Goal: Find specific page/section: Find specific page/section

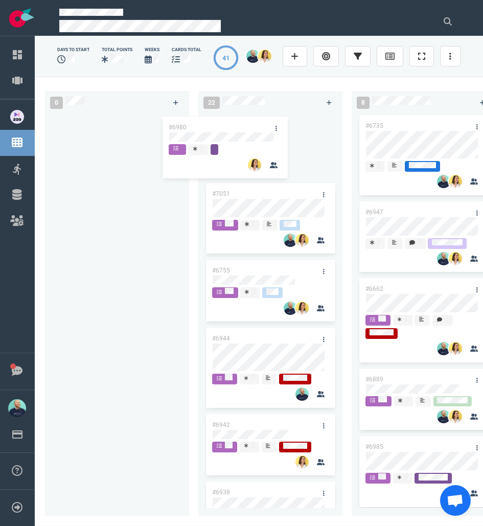
drag, startPoint x: 252, startPoint y: 127, endPoint x: 118, endPoint y: 123, distance: 134.1
click at [118, 123] on div "0 22 #6980 #7051 #6755 #6944 #6942 #6938 #6952 #6948 #6951 #6925 #6987 #6767 #6…" at bounding box center [259, 301] width 449 height 449
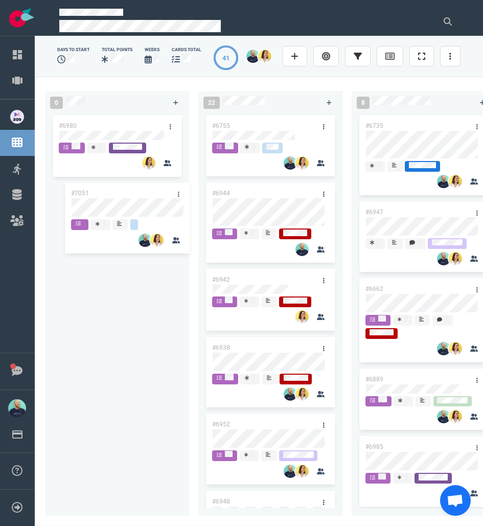
drag, startPoint x: 260, startPoint y: 127, endPoint x: 115, endPoint y: 195, distance: 160.6
click at [115, 195] on div "0 #6980 22 #7051 #6755 #6944 #6942 #6938 #6952 #6948 #6951 #6925 #6987 #6767 #6…" at bounding box center [259, 301] width 449 height 449
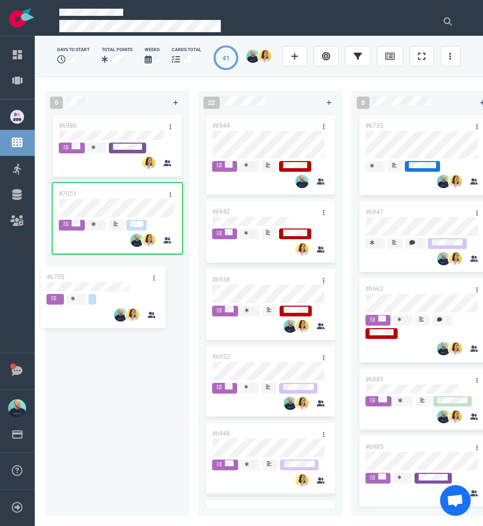
drag, startPoint x: 274, startPoint y: 120, endPoint x: 98, endPoint y: 279, distance: 237.6
click at [98, 279] on div "0 #6980 #7051 22 #6755 #6944 #6942 #6938 #6952 #6948 #6951 #6925 #6987 #6767 #6…" at bounding box center [259, 301] width 449 height 449
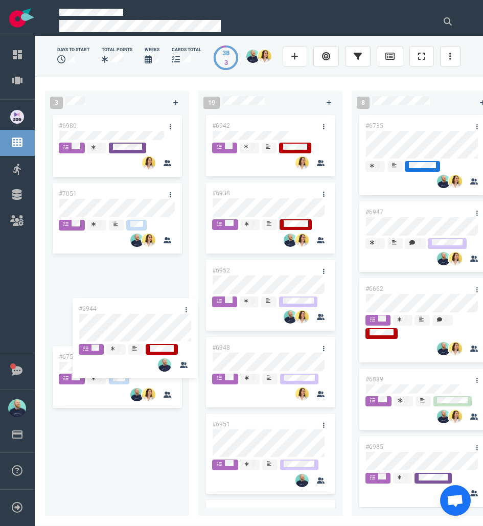
drag, startPoint x: 272, startPoint y: 124, endPoint x: 132, endPoint y: 324, distance: 243.9
click at [132, 324] on div "3 #6980 #7051 #6755 19 #6944 #6942 #6938 #6952 #6948 #6951 #6925 #6987 #6767 #6…" at bounding box center [259, 301] width 449 height 449
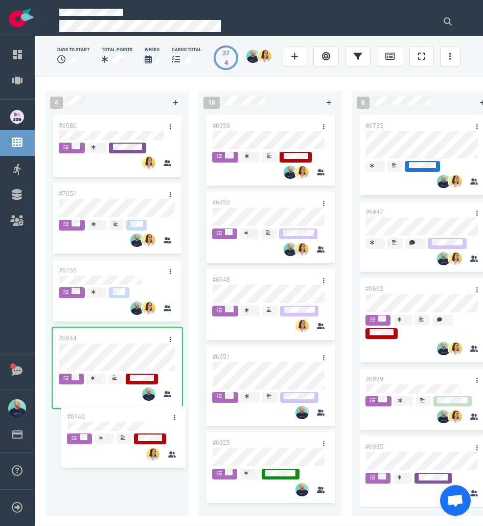
drag, startPoint x: 273, startPoint y: 122, endPoint x: 127, endPoint y: 414, distance: 325.9
click at [128, 412] on div "4 #6980 #7051 #6755 #6944 18 #6942 #6938 #6952 #6948 #6951 #6925 #6987 #6767 #6…" at bounding box center [259, 301] width 449 height 449
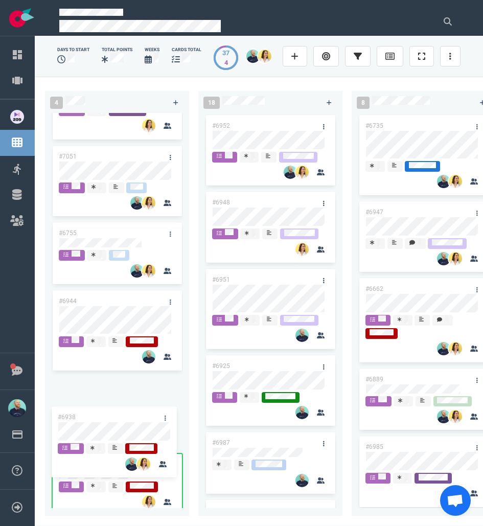
scroll to position [37, 0]
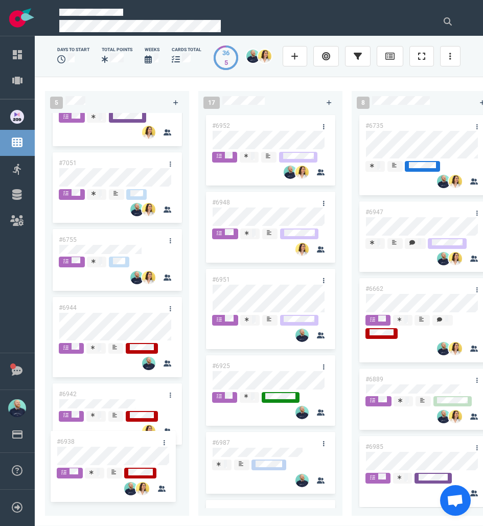
drag, startPoint x: 264, startPoint y: 126, endPoint x: 108, endPoint y: 454, distance: 362.6
click at [108, 454] on div "5 #6980 #7051 #6755 #6944 #6942 17 #6938 #6952 #6948 #6951 #6925 #6987 #6767 #6…" at bounding box center [259, 301] width 449 height 449
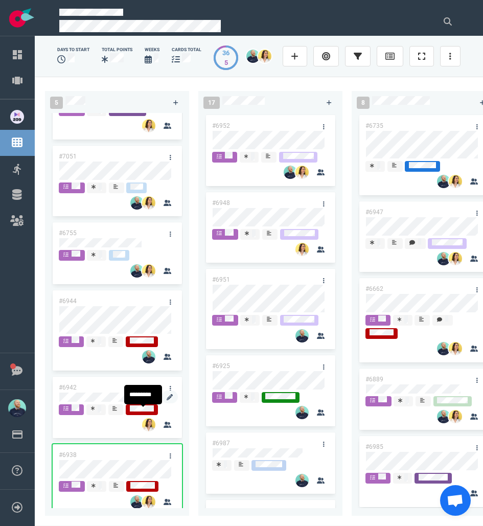
scroll to position [55, 0]
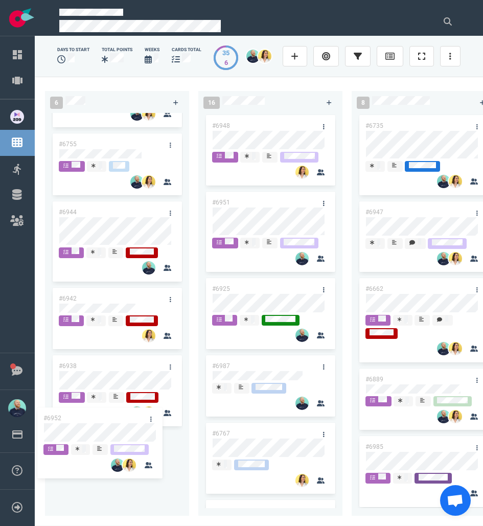
drag, startPoint x: 283, startPoint y: 122, endPoint x: 117, endPoint y: 428, distance: 347.6
click at [117, 428] on div "6 #6980 #7051 #6755 #6944 #6942 #6938 16 #6952 #6948 #6951 #6925 #6987 #6767 #6…" at bounding box center [259, 301] width 449 height 449
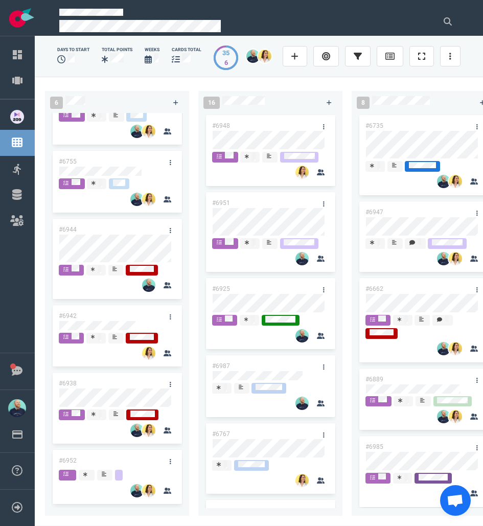
scroll to position [132, 0]
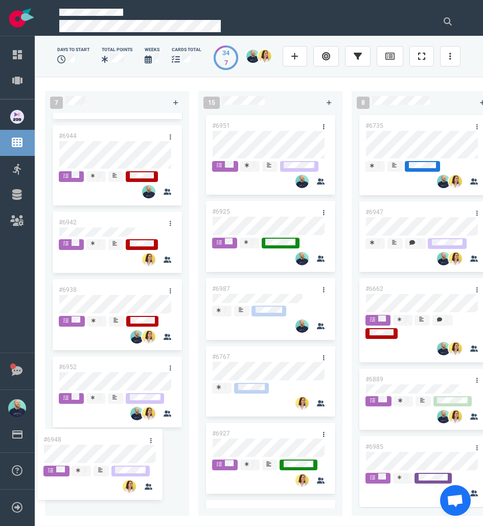
drag, startPoint x: 275, startPoint y: 124, endPoint x: 106, endPoint y: 436, distance: 355.1
click at [106, 436] on div "7 #6980 #7051 #6755 #6944 #6942 #6938 #6952 15 #6948 #6951 #6925 #6987 #6767 #6…" at bounding box center [259, 301] width 449 height 449
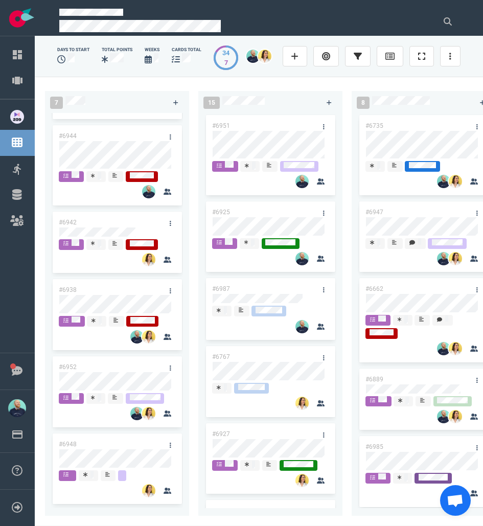
scroll to position [210, 0]
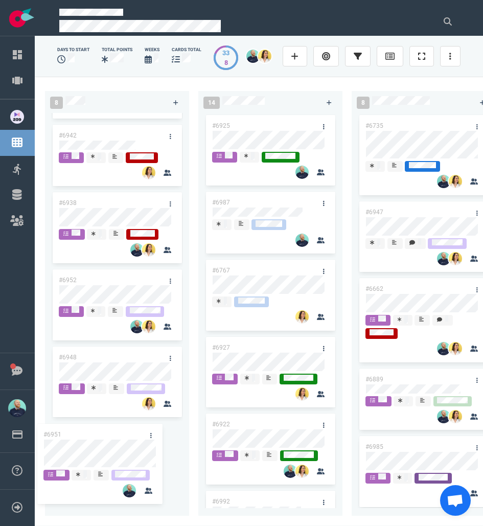
drag, startPoint x: 278, startPoint y: 124, endPoint x: 110, endPoint y: 441, distance: 358.5
click at [110, 441] on div "8 #6980 #7051 #6755 #6944 #6942 #6938 #6952 #6948 14 #6951 #6925 #6987 #6767 #6…" at bounding box center [259, 301] width 449 height 449
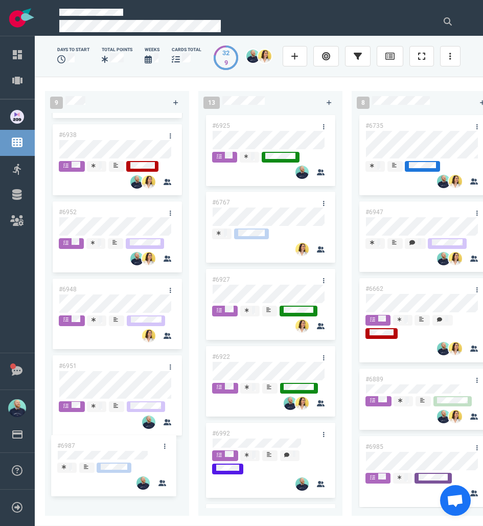
drag, startPoint x: 265, startPoint y: 199, endPoint x: 113, endPoint y: 448, distance: 292.3
click at [113, 448] on div "9 #6980 #7051 #6755 #6944 #6942 #6938 #6952 #6948 #6951 13 #6925 #6987 #6767 #6…" at bounding box center [259, 301] width 449 height 449
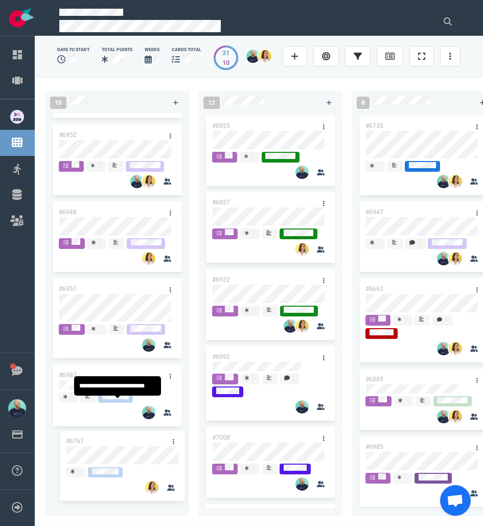
drag, startPoint x: 231, startPoint y: 234, endPoint x: 114, endPoint y: 437, distance: 234.1
click at [114, 437] on div "10 #6980 #7051 #6755 #6944 #6942 #6938 #6952 #6948 #6951 #6987 12 #6925 #6767 #…" at bounding box center [259, 301] width 449 height 449
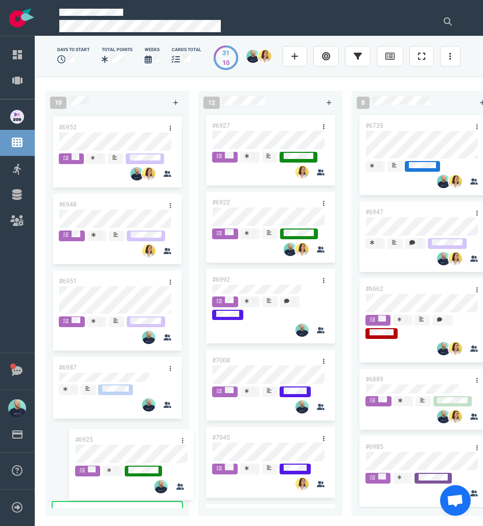
scroll to position [519, 0]
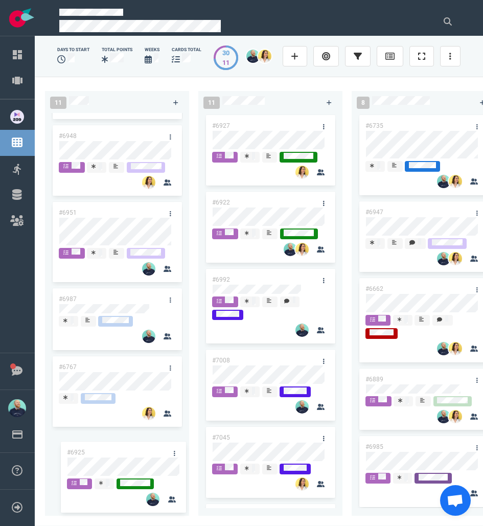
drag, startPoint x: 175, startPoint y: 251, endPoint x: 107, endPoint y: 449, distance: 209.5
click at [107, 449] on div "11 #6980 #7051 #6755 #6944 #6942 #6938 #6952 #6948 #6951 #6987 #6767 11 #6925 #…" at bounding box center [259, 301] width 449 height 449
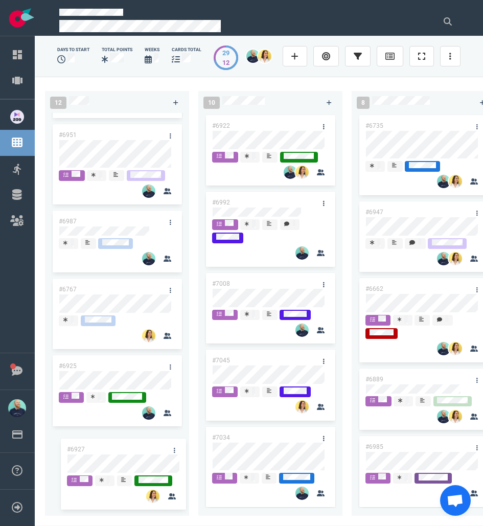
drag, startPoint x: 256, startPoint y: 122, endPoint x: 103, endPoint y: 434, distance: 347.4
click at [103, 434] on div "12 #6980 #7051 #6755 #6944 #6942 #6938 #6952 #6948 #6951 #6987 #6767 #6925 10 #…" at bounding box center [259, 301] width 449 height 449
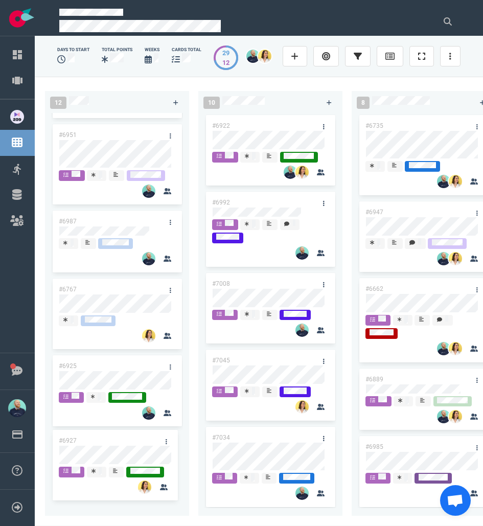
scroll to position [596, 0]
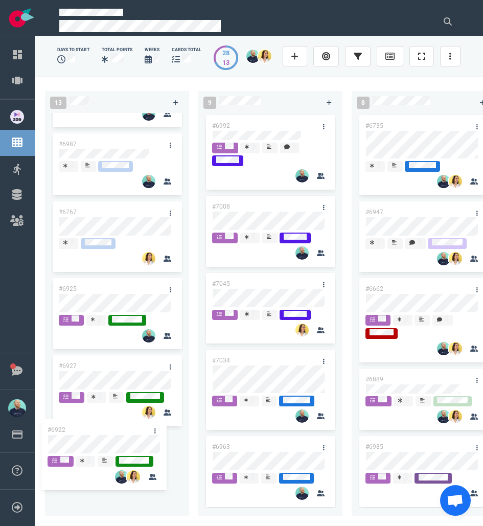
drag, startPoint x: 274, startPoint y: 124, endPoint x: 109, endPoint y: 427, distance: 344.7
click at [109, 427] on div "13 #6980 #7051 #6755 #6944 #6942 #6938 #6952 #6948 #6951 #6987 #6767 #6925 #692…" at bounding box center [259, 301] width 449 height 449
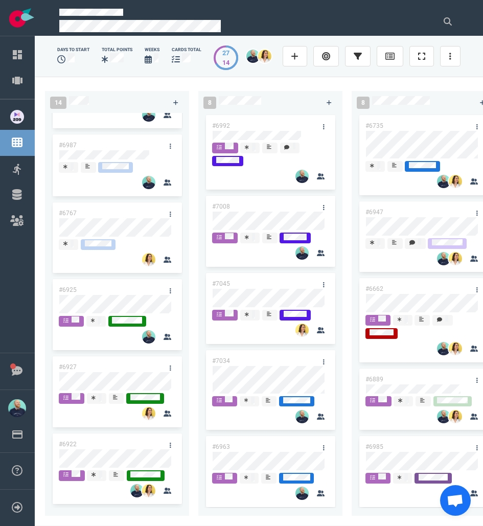
scroll to position [2, 0]
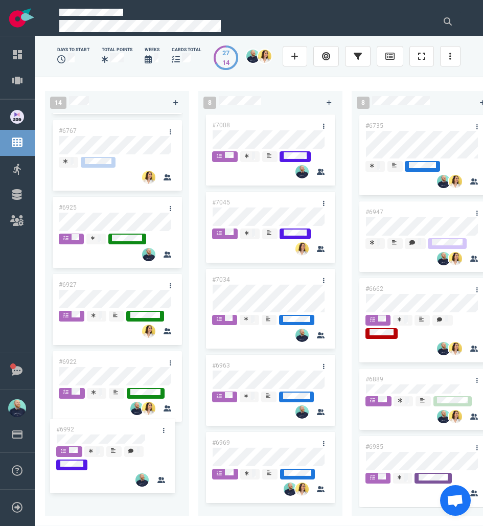
drag, startPoint x: 280, startPoint y: 125, endPoint x: 125, endPoint y: 430, distance: 342.6
click at [125, 430] on div "14 #6980 #7051 #6755 #6944 #6942 #6938 #6952 #6948 #6951 #6987 #6767 #6925 #692…" at bounding box center [259, 301] width 449 height 449
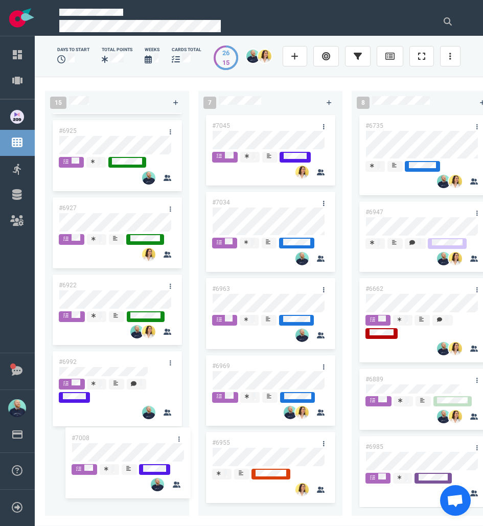
drag, startPoint x: 275, startPoint y: 120, endPoint x: 133, endPoint y: 437, distance: 347.3
click at [133, 437] on div "15 #6980 #7051 #6755 #6944 #6942 #6938 #6952 #6948 #6951 #6987 #6767 #6925 #692…" at bounding box center [259, 301] width 449 height 449
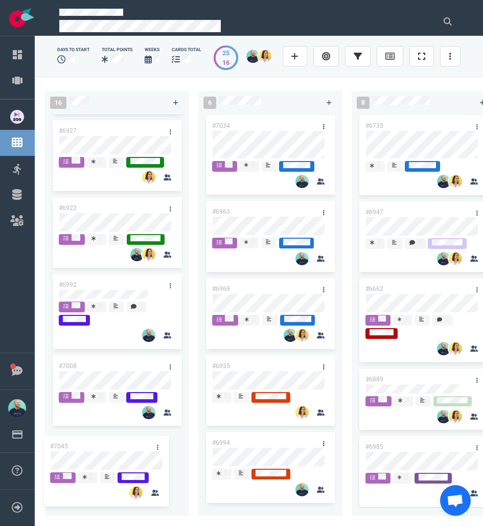
drag, startPoint x: 269, startPoint y: 122, endPoint x: 108, endPoint y: 449, distance: 364.4
click at [108, 449] on div "16 #6980 #7051 #6755 #6944 #6942 #6938 #6952 #6948 #6951 #6987 #6767 #6925 #692…" at bounding box center [259, 301] width 449 height 449
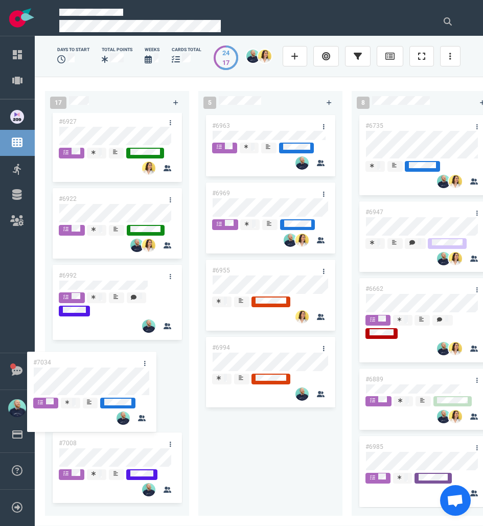
scroll to position [996, 0]
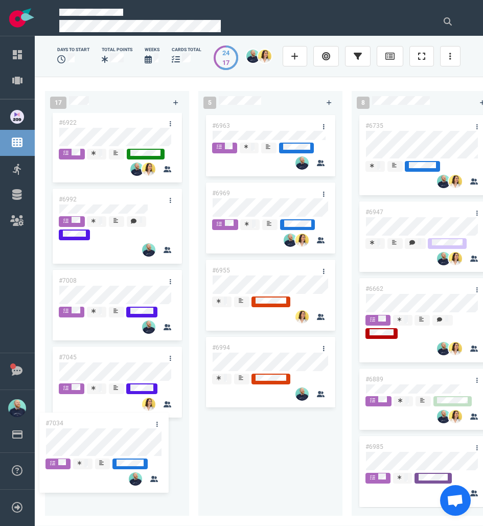
drag, startPoint x: 276, startPoint y: 120, endPoint x: 110, endPoint y: 422, distance: 344.7
click at [110, 422] on div "17 #6980 #7051 #6755 #6944 #6942 #6938 #6952 #6948 #6951 #6987 #6767 #6925 #692…" at bounding box center [259, 301] width 449 height 449
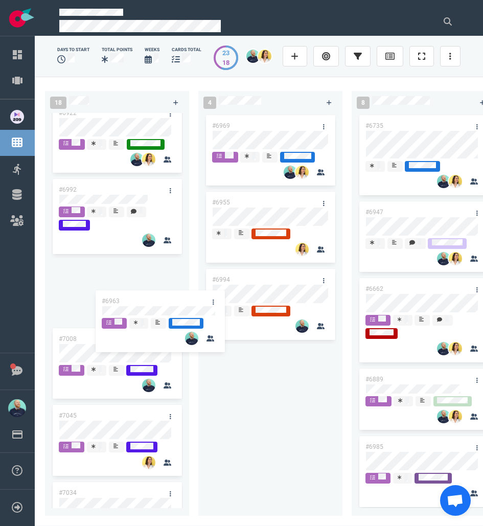
scroll to position [1065, 0]
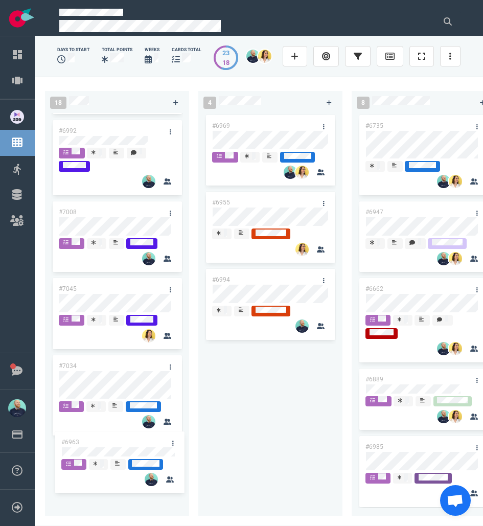
drag, startPoint x: 269, startPoint y: 124, endPoint x: 117, endPoint y: 445, distance: 355.3
click at [117, 445] on div "18 #6980 #7051 #6755 #6944 #6942 #6938 #6952 #6948 #6951 #6987 #6767 #6925 #692…" at bounding box center [259, 301] width 449 height 449
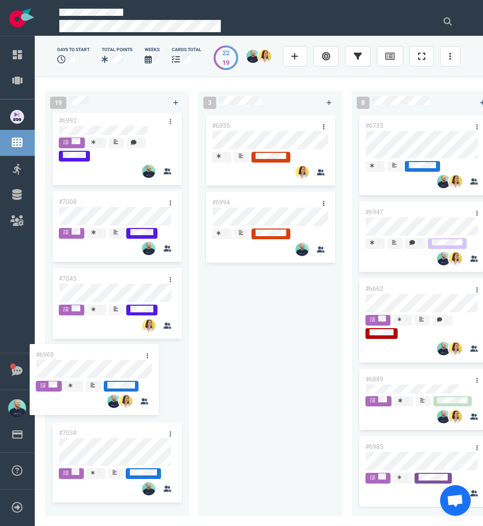
scroll to position [1152, 0]
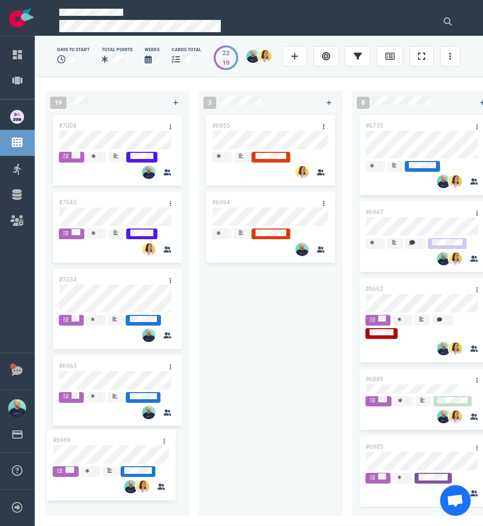
drag, startPoint x: 280, startPoint y: 121, endPoint x: 120, endPoint y: 436, distance: 352.7
click at [120, 436] on div "19 #6980 #7051 #6755 #6944 #6942 #6938 #6952 #6948 #6951 #6987 #6767 #6925 #692…" at bounding box center [259, 301] width 449 height 449
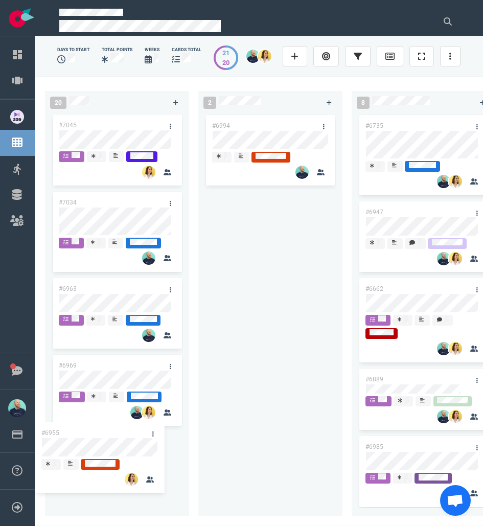
drag, startPoint x: 277, startPoint y: 118, endPoint x: 111, endPoint y: 431, distance: 354.2
click at [111, 431] on div "20 #6980 #7051 #6755 #6944 #6942 #6938 #6952 #6948 #6951 #6987 #6767 #6925 #692…" at bounding box center [259, 301] width 449 height 449
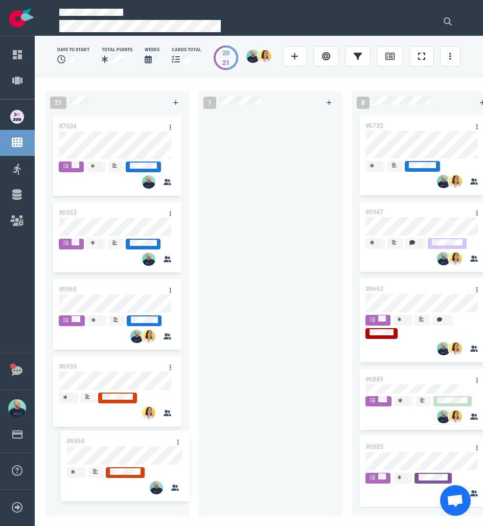
drag, startPoint x: 177, startPoint y: 264, endPoint x: 117, endPoint y: 440, distance: 185.5
click at [117, 439] on div "21 #6980 #7051 #6755 #6944 #6942 #6938 #6952 #6948 #6951 #6987 #6767 #6925 #692…" at bounding box center [259, 301] width 449 height 449
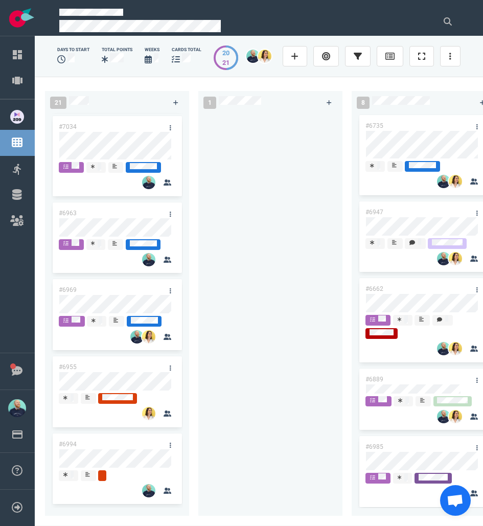
scroll to position [1306, 0]
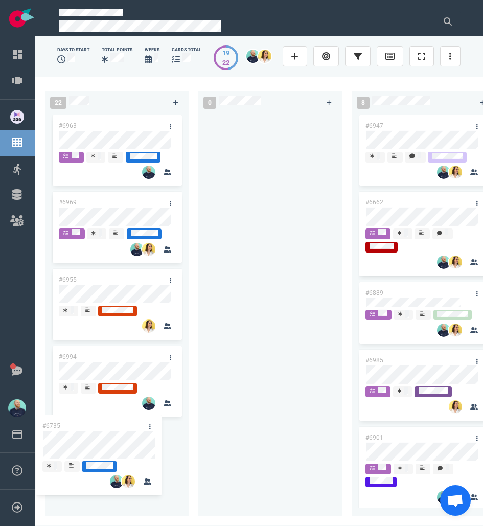
drag, startPoint x: 301, startPoint y: 173, endPoint x: 107, endPoint y: 426, distance: 318.4
click at [107, 426] on div "22 #6980 #7051 #6755 #6944 #6942 #6938 #6952 #6948 #6951 #6987 #6767 #6925 #692…" at bounding box center [259, 301] width 449 height 449
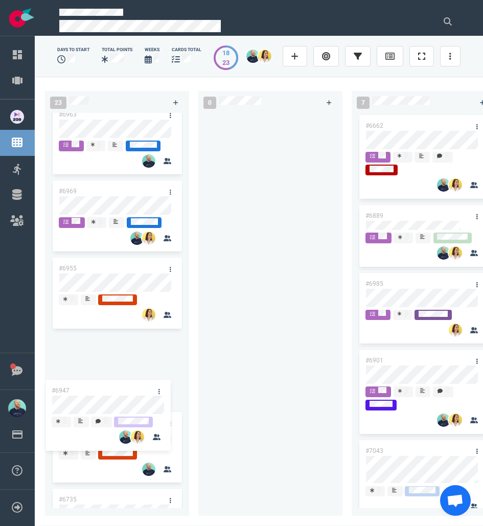
scroll to position [1470, 0]
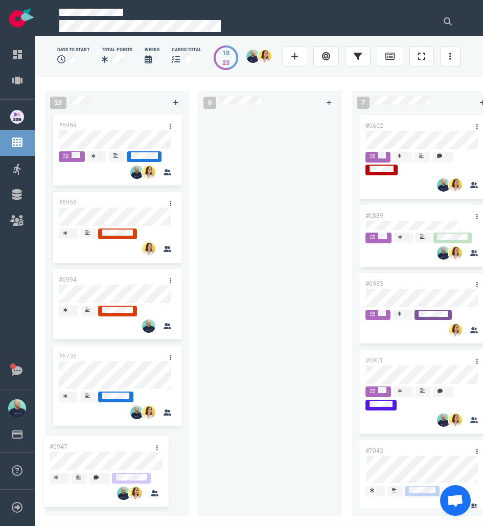
drag, startPoint x: 329, startPoint y: 148, endPoint x: 99, endPoint y: 440, distance: 371.5
click at [99, 440] on div "23 #6980 #7051 #6755 #6944 #6942 #6938 #6952 #6948 #6951 #6987 #6767 #6925 #692…" at bounding box center [259, 301] width 449 height 449
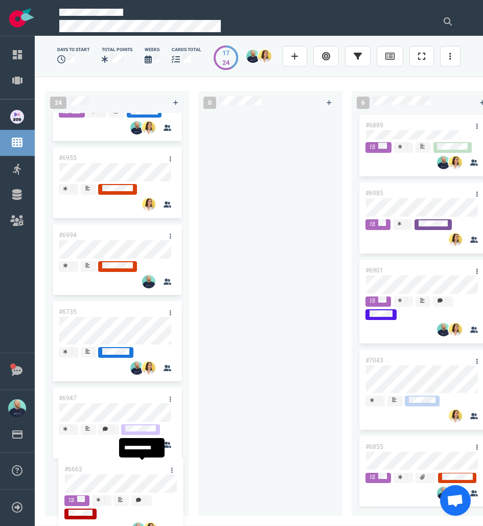
scroll to position [1522, 0]
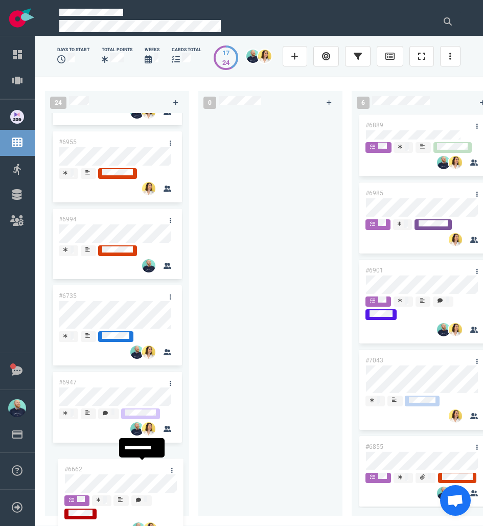
drag, startPoint x: 280, startPoint y: 240, endPoint x: 124, endPoint y: 461, distance: 270.5
click at [124, 461] on div "24 #6980 #7051 #6755 #6944 #6942 #6938 #6952 #6948 #6951 #6987 #6767 #6925 #692…" at bounding box center [259, 301] width 449 height 449
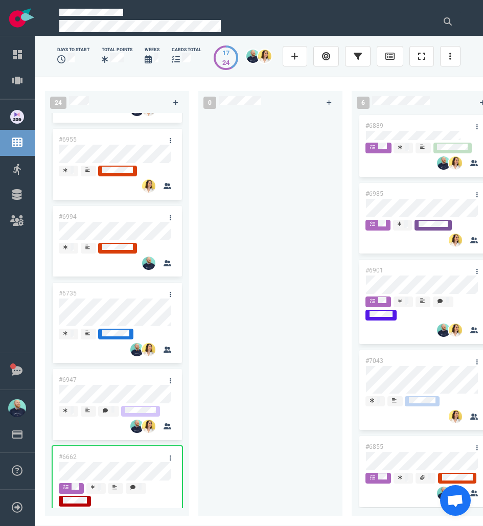
scroll to position [1560, 0]
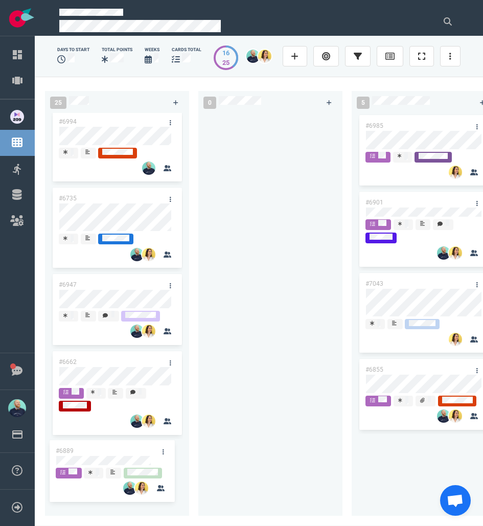
drag, startPoint x: 436, startPoint y: 122, endPoint x: 126, endPoint y: 448, distance: 449.3
click at [126, 448] on div "25 #6980 #7051 #6755 #6944 #6942 #6938 #6952 #6948 #6951 #6987 #6767 #6925 #692…" at bounding box center [259, 301] width 449 height 449
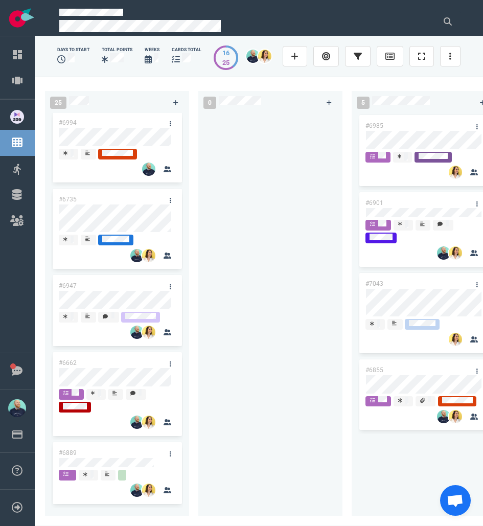
scroll to position [1628, 0]
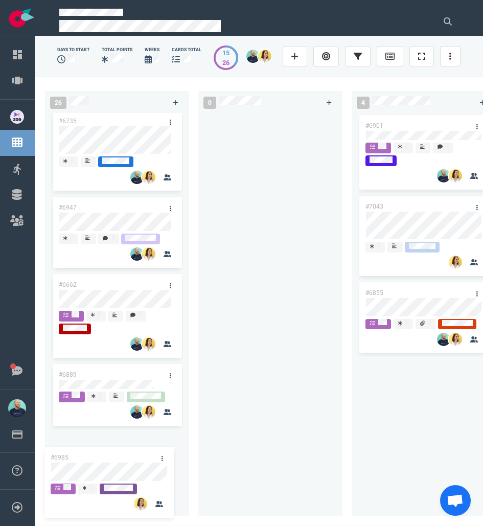
drag, startPoint x: 436, startPoint y: 122, endPoint x: 122, endPoint y: 454, distance: 457.3
click at [122, 454] on div "26 #6980 #7051 #6755 #6944 #6942 #6938 #6952 #6948 #6951 #6987 #6767 #6925 #692…" at bounding box center [259, 301] width 449 height 449
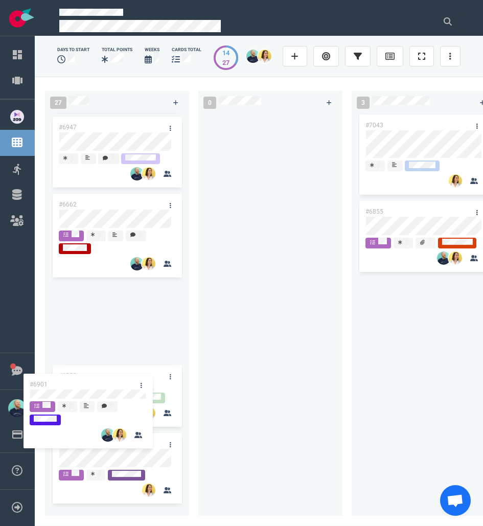
scroll to position [1787, 0]
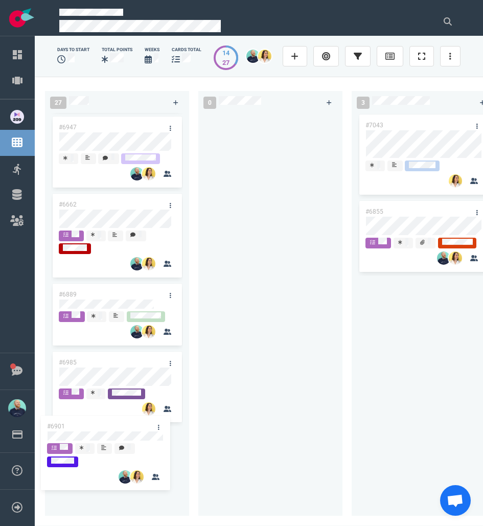
drag, startPoint x: 414, startPoint y: 121, endPoint x: 95, endPoint y: 436, distance: 448.1
click at [95, 436] on div "27 #6980 #7051 #6755 #6944 #6942 #6938 #6952 #6948 #6951 #6987 #6767 #6925 #692…" at bounding box center [259, 301] width 449 height 449
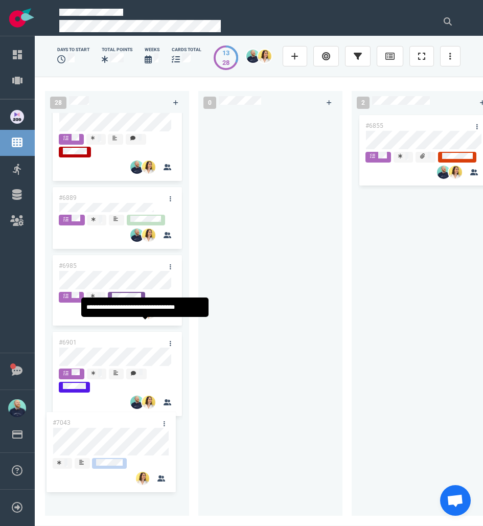
drag, startPoint x: 409, startPoint y: 122, endPoint x: 96, endPoint y: 432, distance: 440.5
click at [96, 432] on div "28 #6980 #7051 #6755 #6944 #6942 #6938 #6952 #6948 #6951 #6987 #6767 #6925 #692…" at bounding box center [259, 301] width 449 height 449
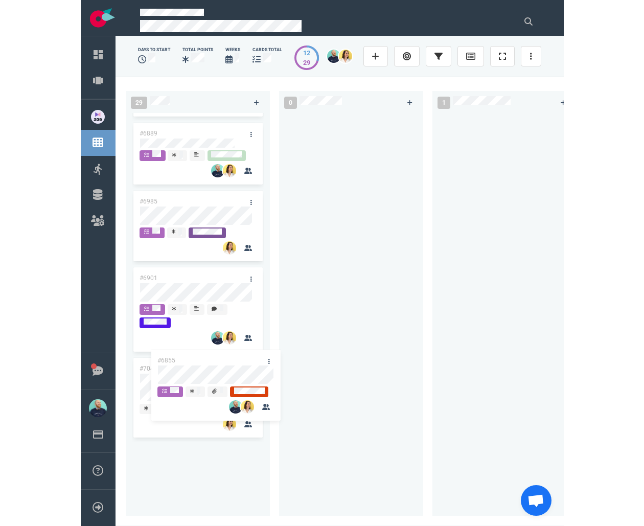
scroll to position [1960, 0]
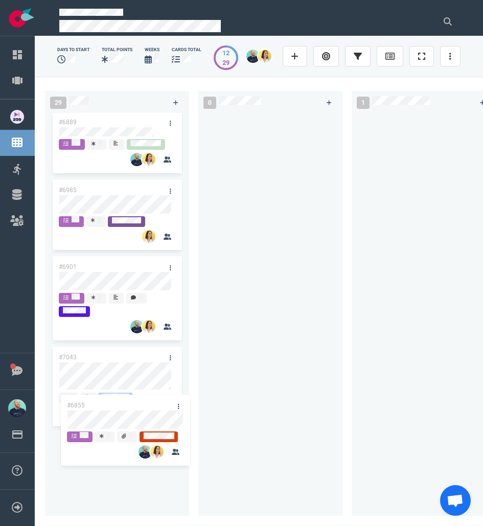
drag, startPoint x: 418, startPoint y: 123, endPoint x: 115, endPoint y: 422, distance: 426.0
click at [115, 422] on div "29 #6980 #7051 #6755 #6944 #6942 #6938 #6952 #6948 #6951 #6987 #6767 #6925 #692…" at bounding box center [259, 301] width 449 height 449
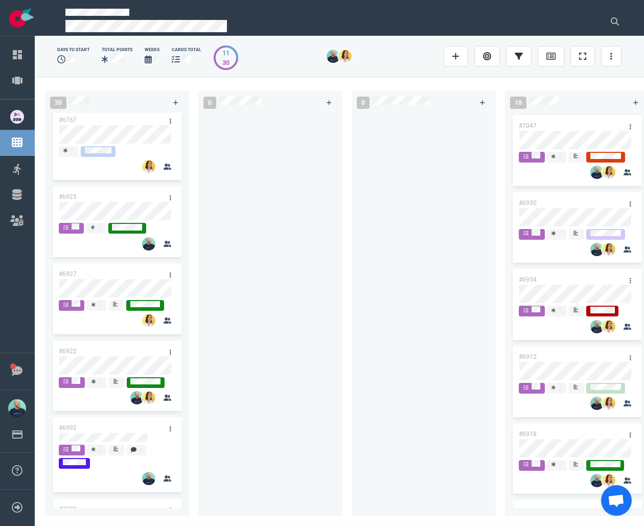
scroll to position [777, 0]
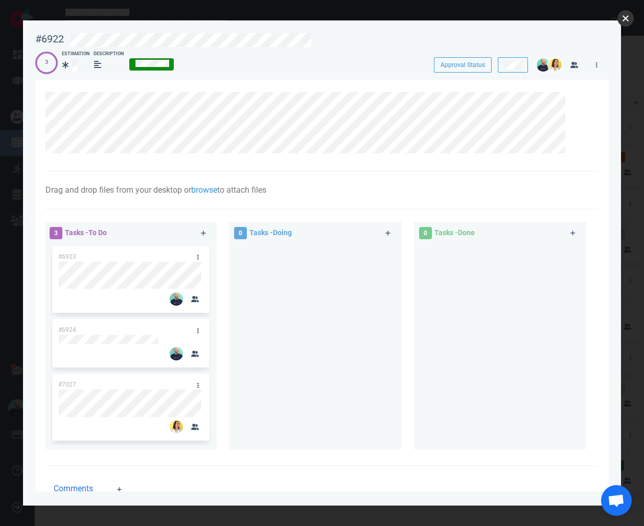
click at [483, 21] on button "close" at bounding box center [626, 18] width 16 height 16
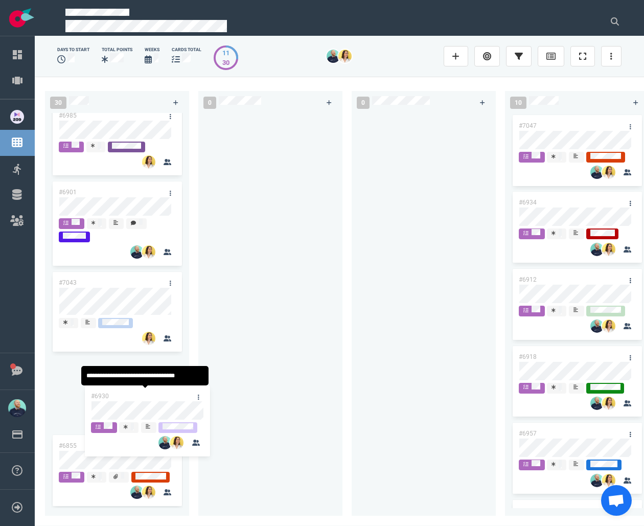
scroll to position [2048, 0]
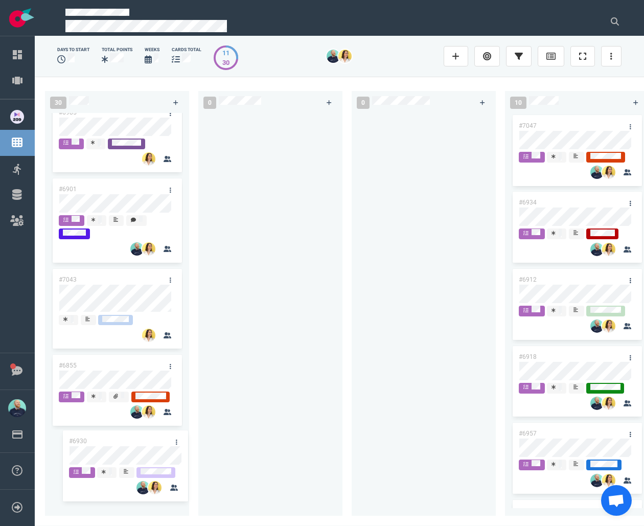
drag, startPoint x: 577, startPoint y: 200, endPoint x: 128, endPoint y: 439, distance: 509.1
click at [128, 439] on div "30 #6980 #7051 #6755 #6944 #6942 #6938 #6952 #6948 #6951 #6987 #6767 #6925 #692…" at bounding box center [340, 301] width 610 height 449
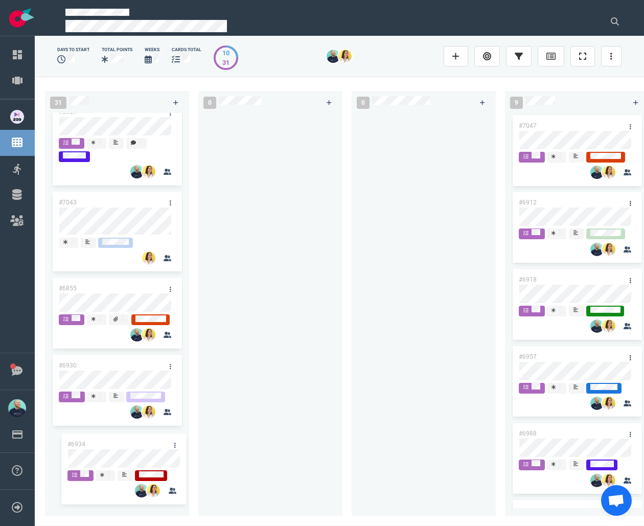
drag, startPoint x: 382, startPoint y: 268, endPoint x: 122, endPoint y: 443, distance: 313.2
click at [122, 443] on div "31 #6980 #7051 #6755 #6944 #6942 #6938 #6952 #6948 #6951 #6987 #6767 #6925 #692…" at bounding box center [340, 301] width 610 height 449
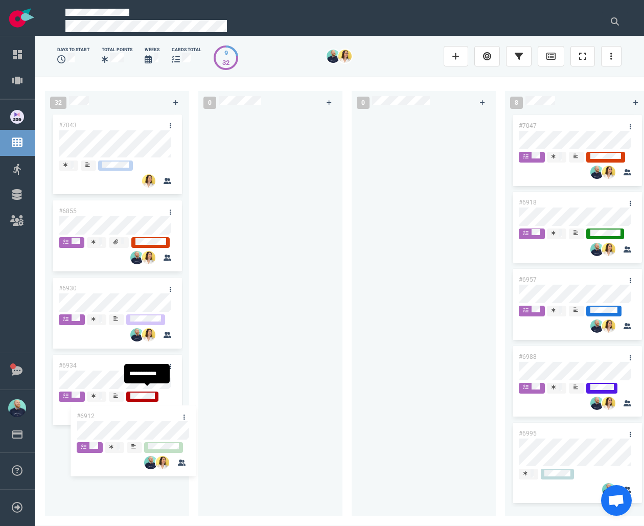
drag, startPoint x: 479, startPoint y: 220, endPoint x: 119, endPoint y: 453, distance: 429.1
click at [119, 453] on div "32 #6980 #7051 #6755 #6944 #6942 #6938 #6952 #6948 #6951 #6987 #6767 #6925 #692…" at bounding box center [340, 301] width 610 height 449
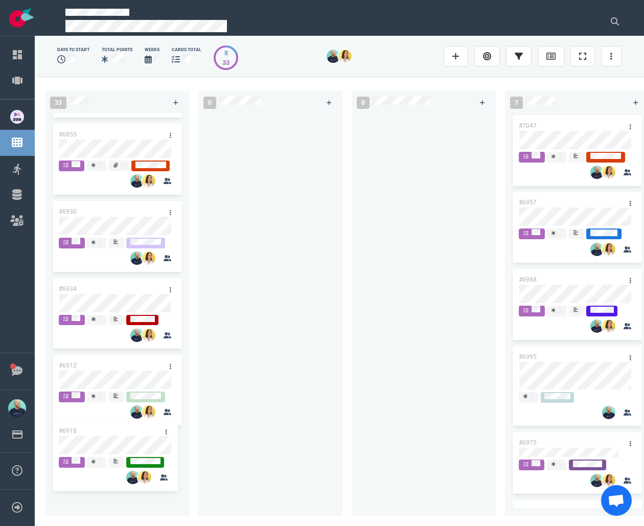
drag, startPoint x: 569, startPoint y: 200, endPoint x: 109, endPoint y: 429, distance: 513.5
click at [109, 429] on div "33 #6980 #7051 #6755 #6944 #6942 #6938 #6952 #6948 #6951 #6987 #6767 #6925 #692…" at bounding box center [340, 301] width 610 height 449
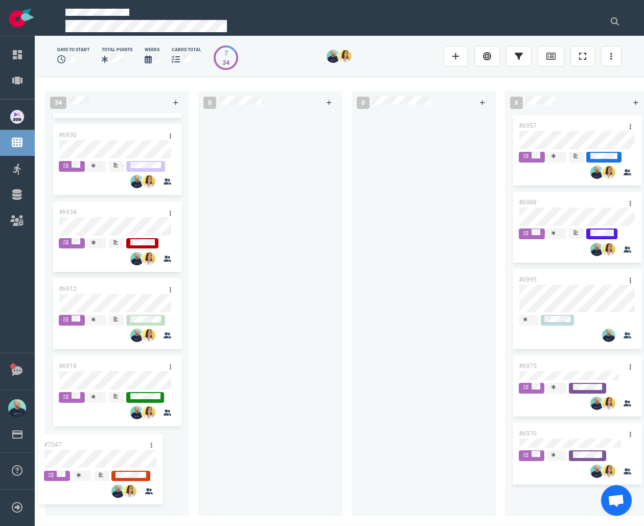
drag, startPoint x: 574, startPoint y: 122, endPoint x: 105, endPoint y: 441, distance: 567.3
click at [105, 441] on div "34 #6980 #7051 #6755 #6944 #6942 #6938 #6952 #6948 #6951 #6987 #6767 #6925 #692…" at bounding box center [340, 301] width 610 height 449
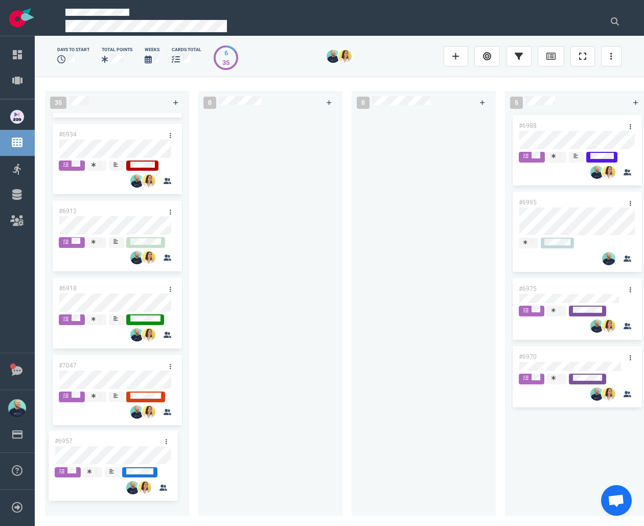
drag, startPoint x: 570, startPoint y: 119, endPoint x: 105, endPoint y: 434, distance: 561.6
click at [105, 434] on div "35 #6980 #7051 #6755 #6944 #6942 #6938 #6952 #6948 #6951 #6987 #6767 #6925 #692…" at bounding box center [340, 301] width 610 height 449
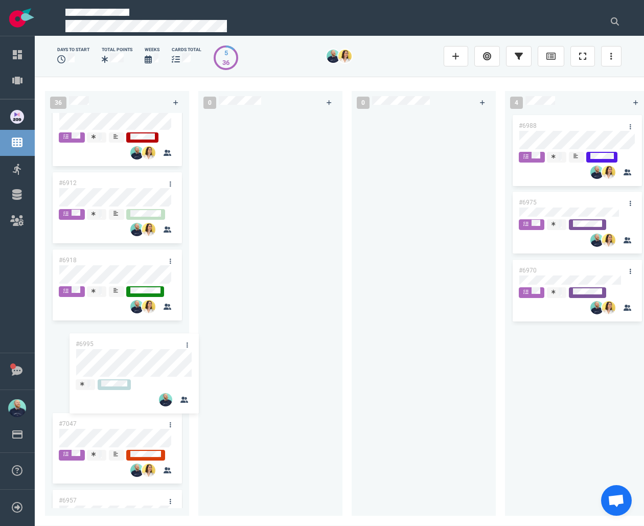
scroll to position [2525, 0]
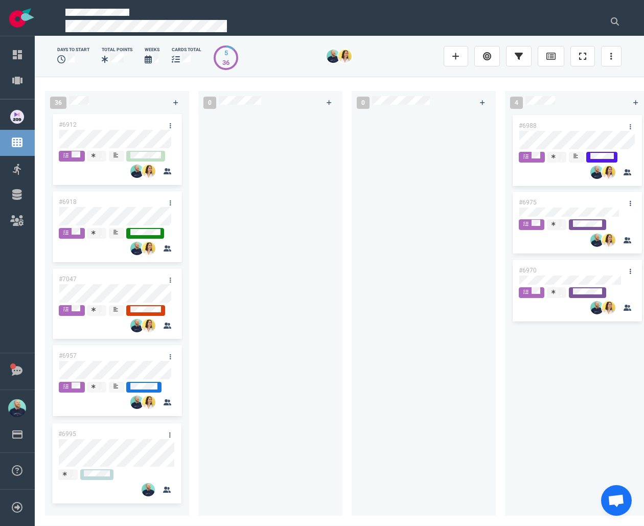
drag, startPoint x: 422, startPoint y: 244, endPoint x: 97, endPoint y: 427, distance: 372.6
click at [97, 427] on div "36 #6980 #7051 #6755 #6944 #6942 #6938 #6952 #6948 #6951 #6987 #6767 #6925 #692…" at bounding box center [340, 301] width 610 height 449
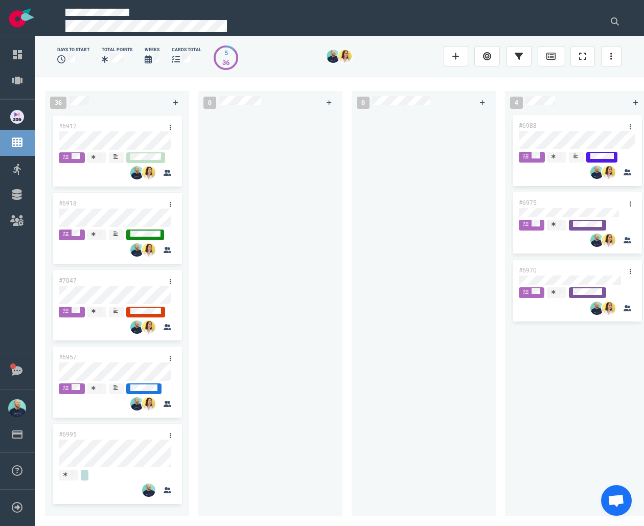
scroll to position [2524, 0]
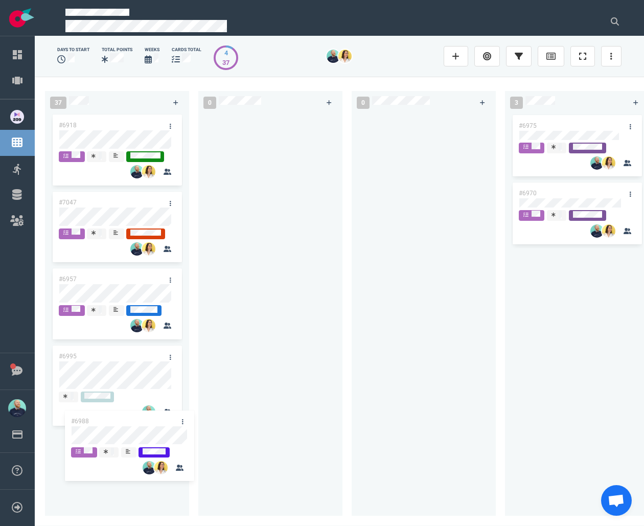
drag, startPoint x: 566, startPoint y: 122, endPoint x: 116, endPoint y: 428, distance: 543.4
click at [116, 428] on div "37 #6980 #7051 #6755 #6944 #6942 #6938 #6952 #6948 #6951 #6987 #6767 #6925 #692…" at bounding box center [340, 301] width 610 height 449
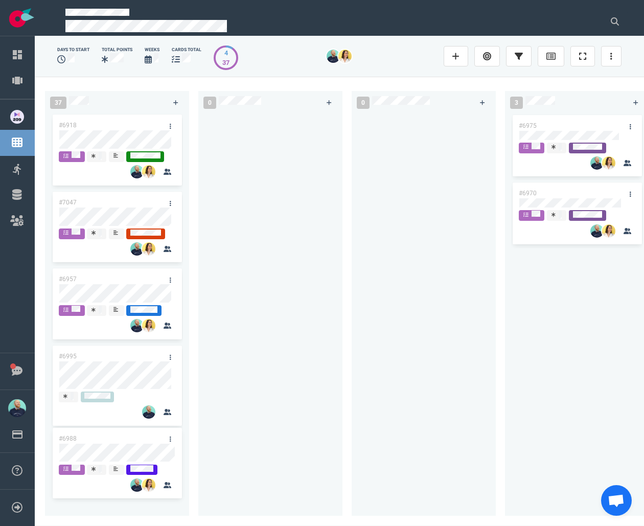
scroll to position [2601, 0]
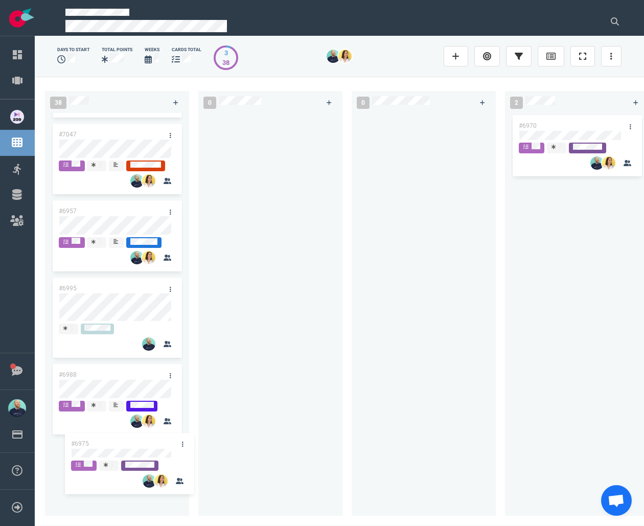
drag, startPoint x: 575, startPoint y: 121, endPoint x: 127, endPoint y: 442, distance: 551.4
click at [127, 442] on div "38 #6980 #7051 #6755 #6944 #6942 #6938 #6952 #6948 #6951 #6987 #6767 #6925 #692…" at bounding box center [340, 301] width 610 height 449
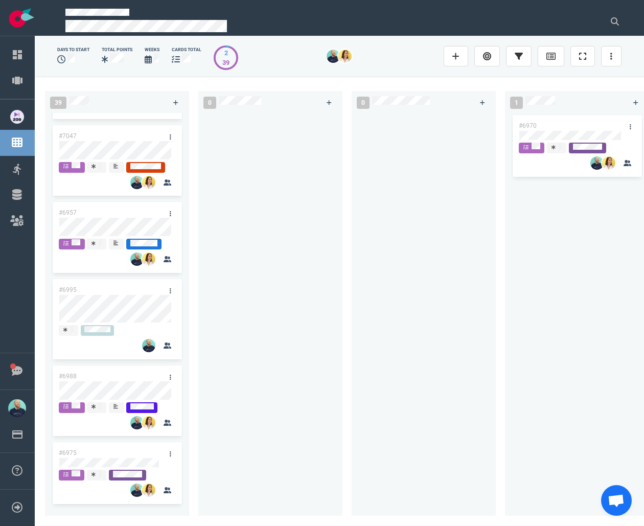
click at [483, 128] on div "#6970" at bounding box center [567, 125] width 109 height 21
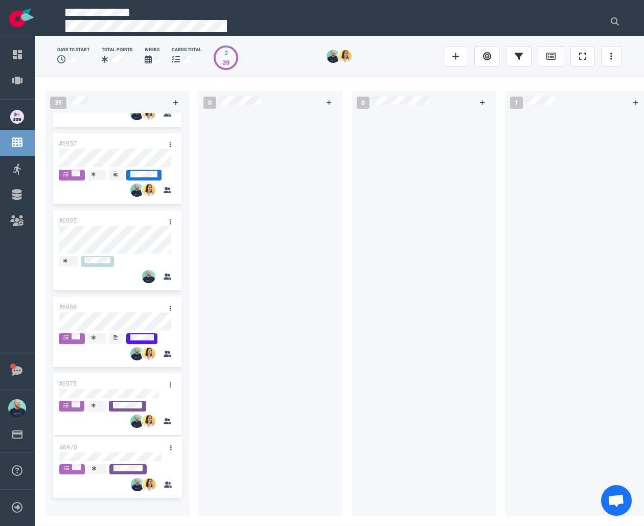
drag, startPoint x: 581, startPoint y: 128, endPoint x: 121, endPoint y: 450, distance: 561.1
click at [121, 450] on div "39 #6980 #7051 #6755 #6944 #6942 #6938 #6952 #6948 #6951 #6987 #6767 #6925 #692…" at bounding box center [340, 301] width 610 height 449
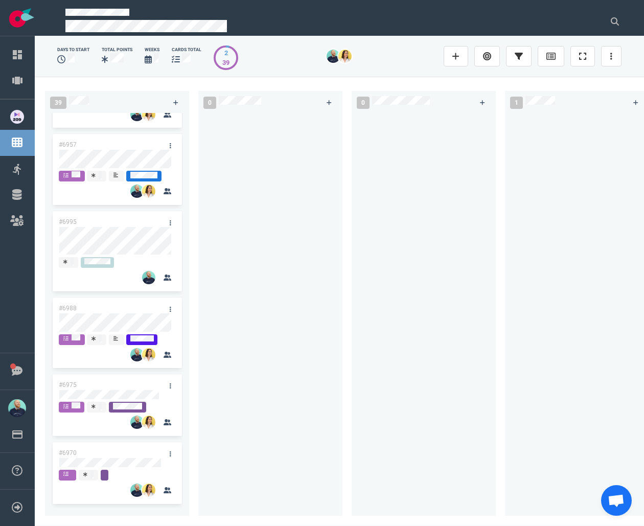
scroll to position [2738, 0]
click at [418, 186] on div at bounding box center [424, 308] width 132 height 391
